Goal: Task Accomplishment & Management: Use online tool/utility

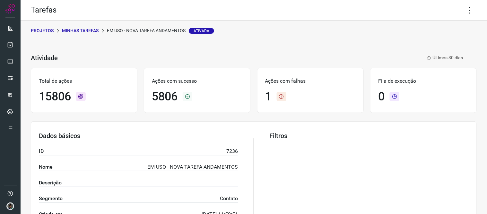
click at [87, 32] on p "Minhas Tarefas" at bounding box center [80, 30] width 37 height 7
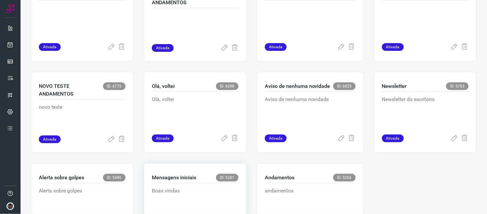
scroll to position [497, 0]
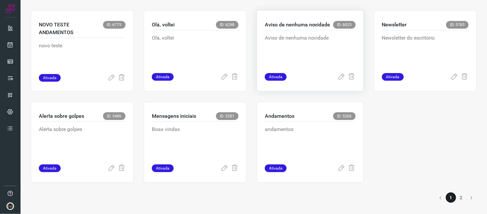
click at [291, 42] on p "Aviso de nenhuma novidade" at bounding box center [310, 50] width 91 height 32
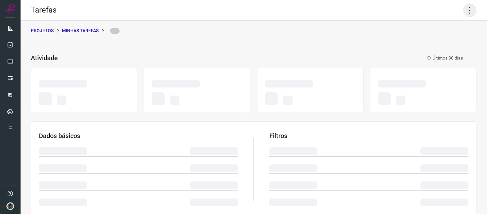
click at [467, 10] on icon at bounding box center [470, 10] width 13 height 13
click at [450, 11] on div "Tarefas" at bounding box center [254, 10] width 467 height 21
click at [467, 10] on icon at bounding box center [470, 10] width 13 height 13
click at [464, 7] on icon at bounding box center [470, 10] width 13 height 13
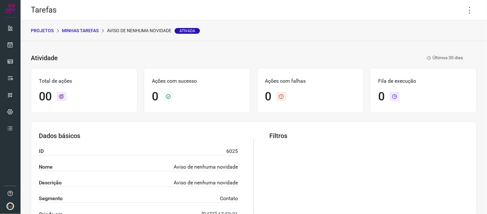
click at [458, 11] on div "Tarefas" at bounding box center [254, 10] width 467 height 21
click at [464, 11] on icon at bounding box center [470, 10] width 13 height 13
click at [446, 40] on li "Executar" at bounding box center [442, 42] width 58 height 10
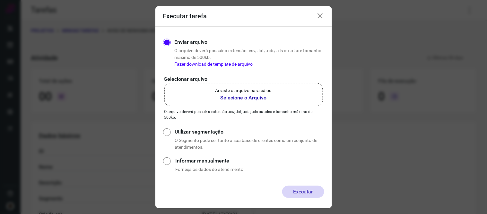
click at [275, 96] on label "Arraste o arquivo para cá ou Selecione o Arquivo" at bounding box center [244, 94] width 159 height 23
click at [0, 0] on input "Arraste o arquivo para cá ou Selecione o Arquivo" at bounding box center [0, 0] width 0 height 0
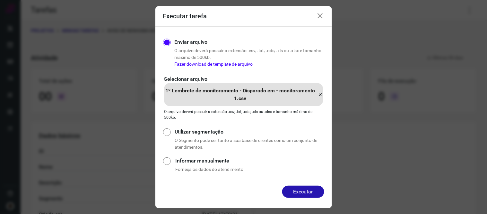
click at [303, 190] on button "Executar" at bounding box center [303, 191] width 42 height 12
